Goal: Complete application form

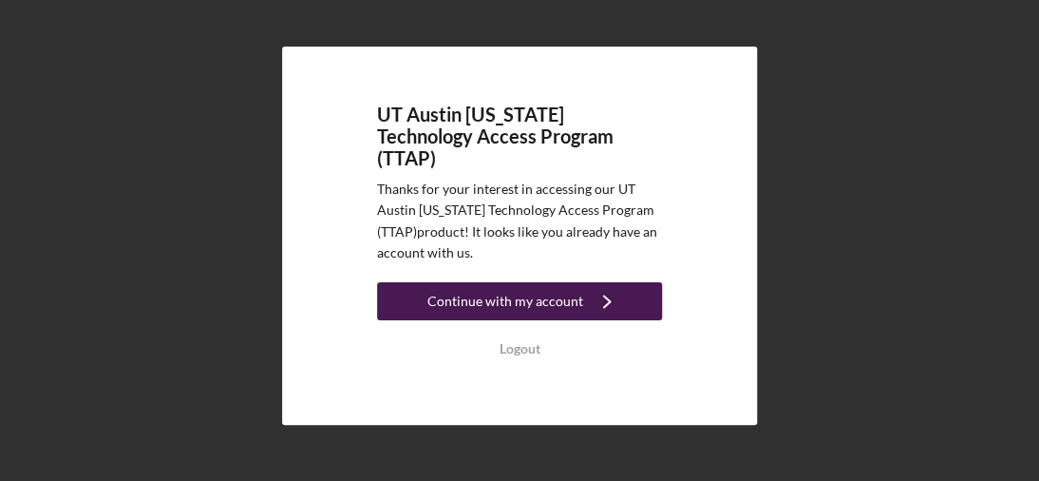
click at [555, 298] on div "Continue with my account" at bounding box center [505, 301] width 156 height 38
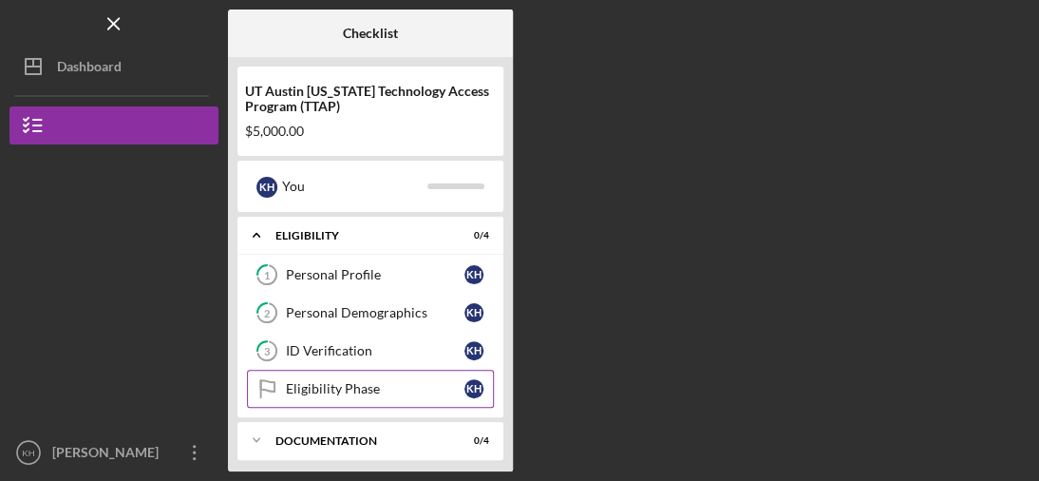
click at [395, 392] on div "Eligibility Phase" at bounding box center [375, 388] width 179 height 15
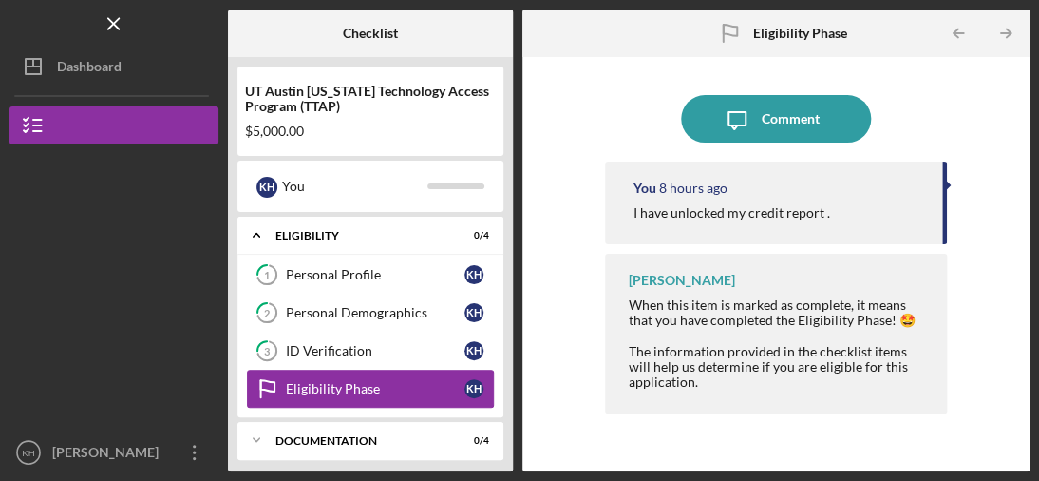
click at [281, 378] on icon "Eligibility Phase" at bounding box center [266, 388] width 47 height 47
